Goal: Transaction & Acquisition: Book appointment/travel/reservation

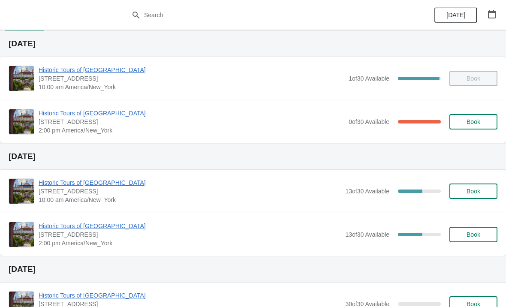
scroll to position [19, 0]
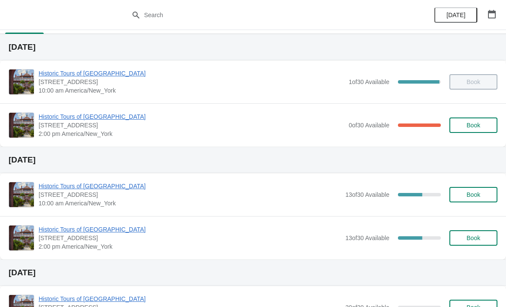
click at [90, 115] on span "Historic Tours of [GEOGRAPHIC_DATA]" at bounding box center [192, 116] width 306 height 9
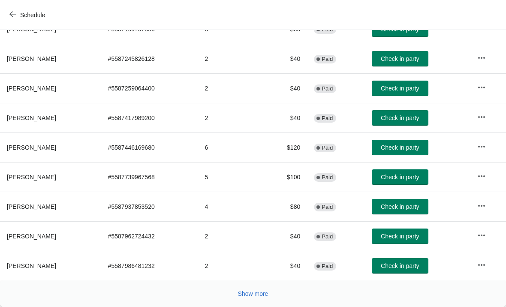
scroll to position [157, 0]
click at [263, 294] on span "Show more" at bounding box center [253, 293] width 30 height 7
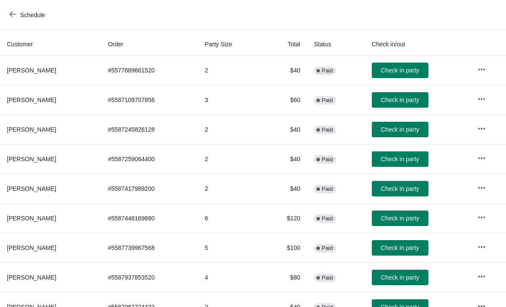
scroll to position [88, 0]
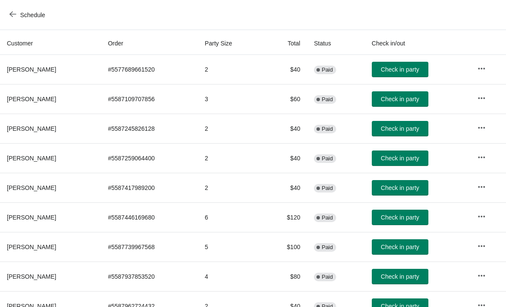
click at [12, 15] on icon "button" at bounding box center [12, 14] width 7 height 7
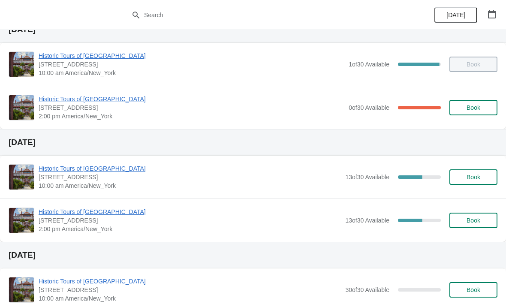
scroll to position [36, 0]
click at [63, 215] on span "Historic Tours of [GEOGRAPHIC_DATA]" at bounding box center [190, 212] width 302 height 9
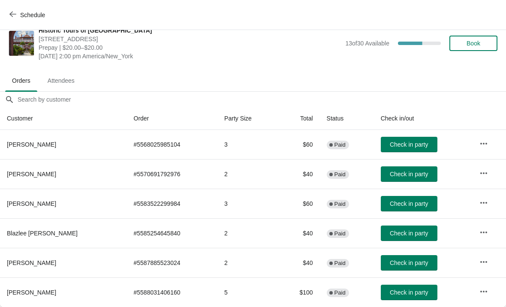
scroll to position [12, 0]
click at [21, 12] on span "Schedule" at bounding box center [32, 15] width 25 height 7
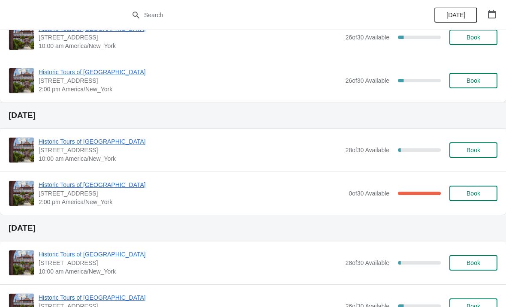
scroll to position [498, 0]
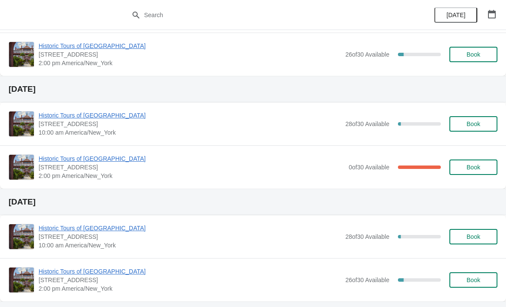
click at [53, 158] on span "Historic Tours of [GEOGRAPHIC_DATA]" at bounding box center [192, 158] width 306 height 9
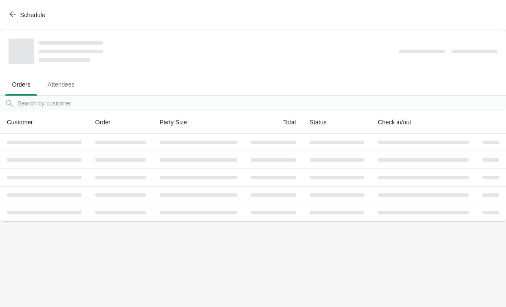
scroll to position [0, 0]
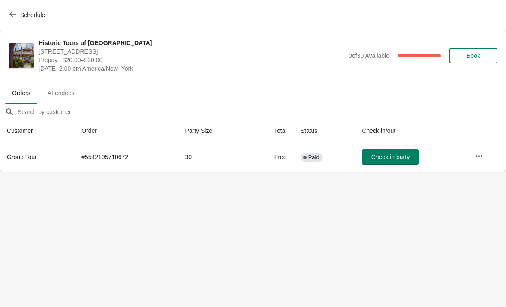
click at [22, 12] on span "Schedule" at bounding box center [32, 15] width 25 height 7
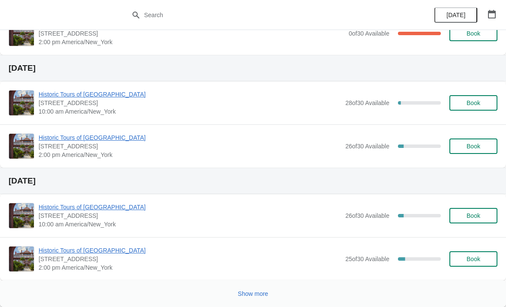
scroll to position [632, 0]
click at [48, 205] on span "Historic Tours of [GEOGRAPHIC_DATA]" at bounding box center [190, 207] width 302 height 9
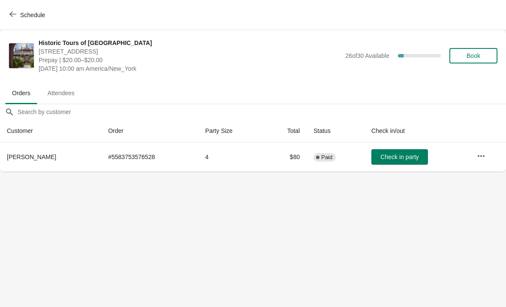
click at [21, 16] on span "Schedule" at bounding box center [32, 15] width 25 height 7
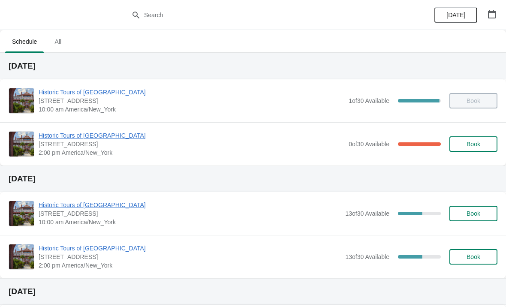
click at [106, 96] on span "Historic Tours of [GEOGRAPHIC_DATA]" at bounding box center [192, 92] width 306 height 9
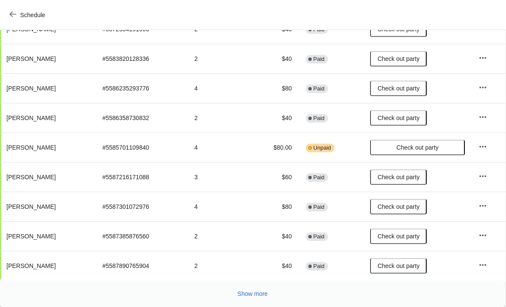
scroll to position [157, 0]
click at [13, 13] on icon "button" at bounding box center [12, 14] width 7 height 7
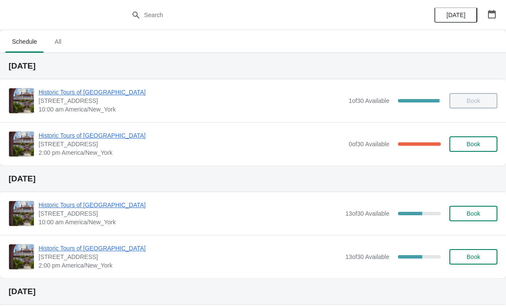
click at [94, 83] on div "Historic Tours of [GEOGRAPHIC_DATA] [STREET_ADDRESS][PERSON_NAME] 10:00 am Amer…" at bounding box center [253, 100] width 506 height 43
click at [103, 93] on span "Historic Tours of [GEOGRAPHIC_DATA]" at bounding box center [192, 92] width 306 height 9
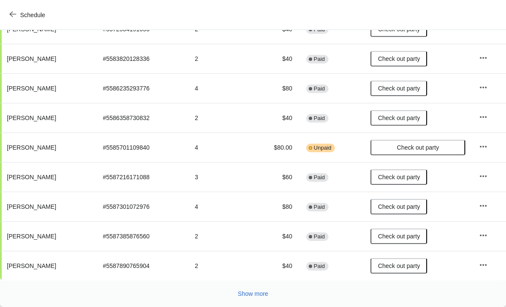
scroll to position [157, 0]
click at [18, 9] on button "Schedule" at bounding box center [28, 14] width 48 height 15
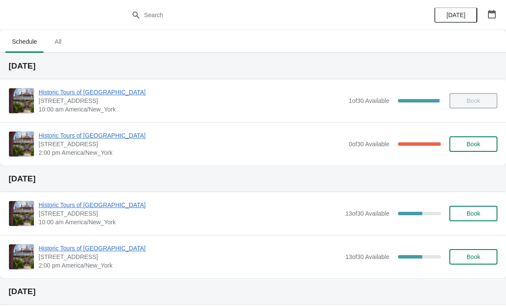
click at [107, 129] on div "Historic Tours of [GEOGRAPHIC_DATA] [STREET_ADDRESS][PERSON_NAME] 2:00 pm Ameri…" at bounding box center [253, 143] width 506 height 43
click at [109, 134] on span "Historic Tours of [GEOGRAPHIC_DATA]" at bounding box center [192, 135] width 306 height 9
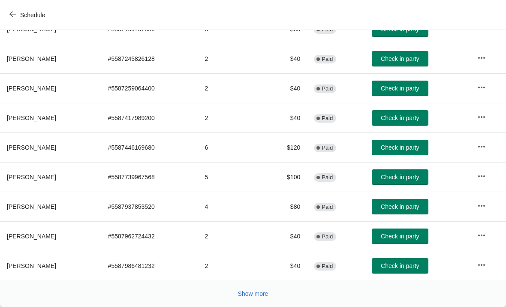
scroll to position [157, 0]
click at [250, 292] on span "Show more" at bounding box center [253, 293] width 30 height 7
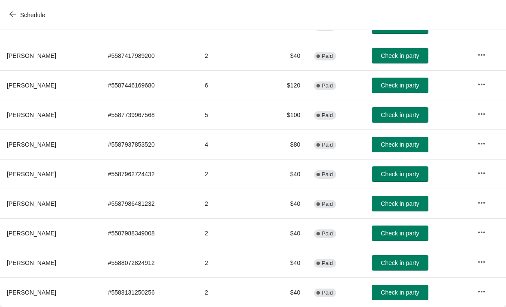
scroll to position [220, 0]
click at [420, 297] on button "Check in party" at bounding box center [400, 292] width 57 height 15
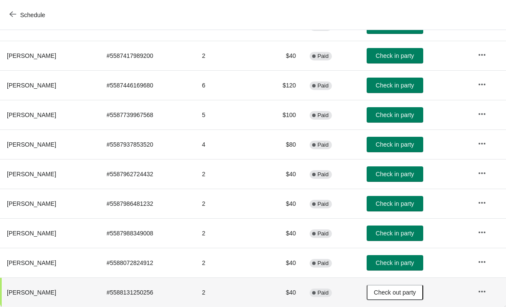
click at [12, 21] on button "Schedule" at bounding box center [28, 14] width 48 height 15
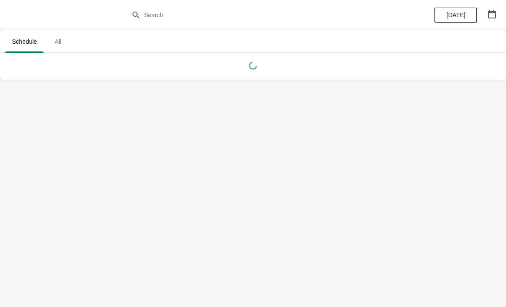
scroll to position [0, 0]
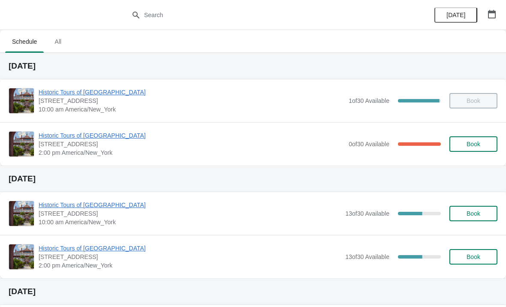
click at [108, 204] on span "Historic Tours of [GEOGRAPHIC_DATA]" at bounding box center [190, 205] width 302 height 9
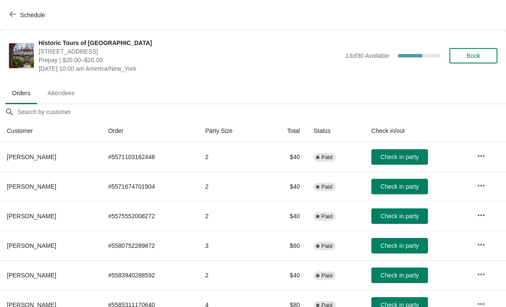
click at [474, 54] on span "Book" at bounding box center [474, 55] width 14 height 7
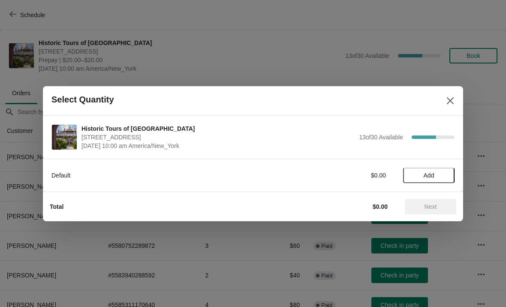
click at [434, 173] on span "Add" at bounding box center [429, 175] width 11 height 7
click at [446, 174] on icon at bounding box center [443, 175] width 9 height 9
click at [433, 211] on button "Next" at bounding box center [430, 206] width 51 height 15
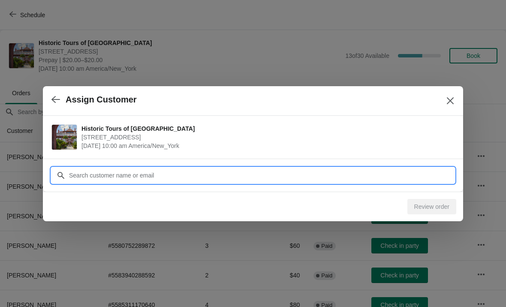
click at [263, 172] on input "Customer" at bounding box center [262, 175] width 386 height 15
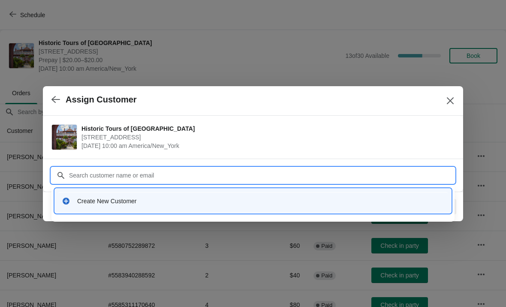
click at [140, 199] on div "Create New Customer" at bounding box center [260, 201] width 367 height 9
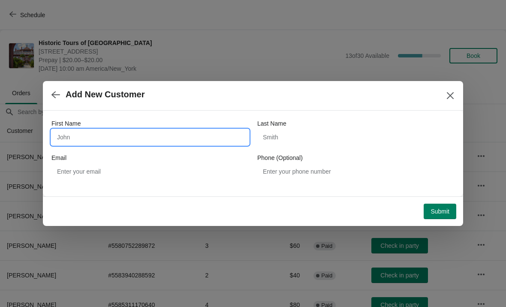
click at [136, 132] on input "First Name" at bounding box center [149, 137] width 197 height 15
